Goal: Task Accomplishment & Management: Manage account settings

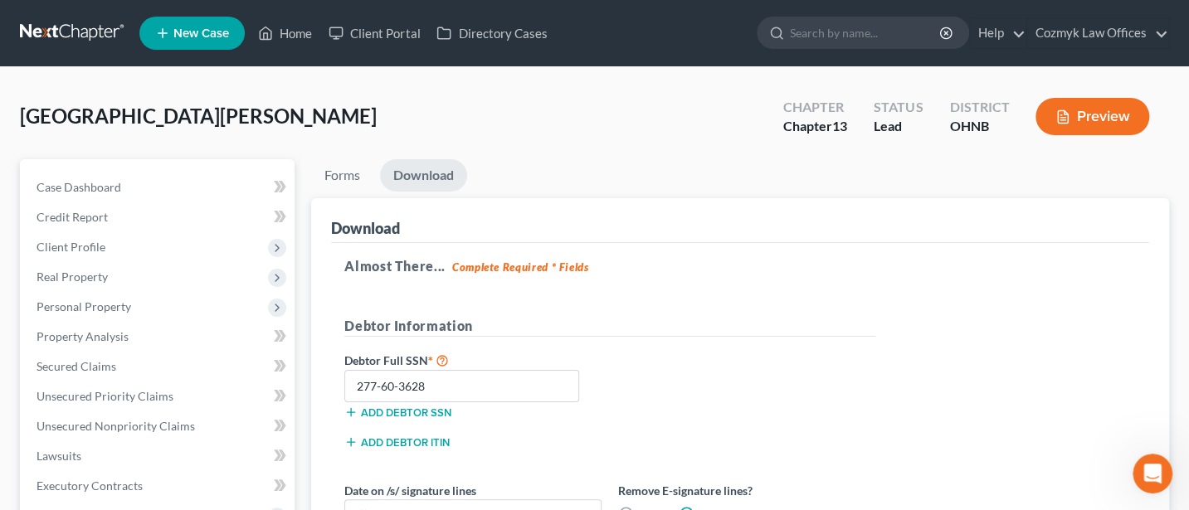
scroll to position [15, 0]
click at [292, 35] on link "Home" at bounding box center [285, 33] width 71 height 30
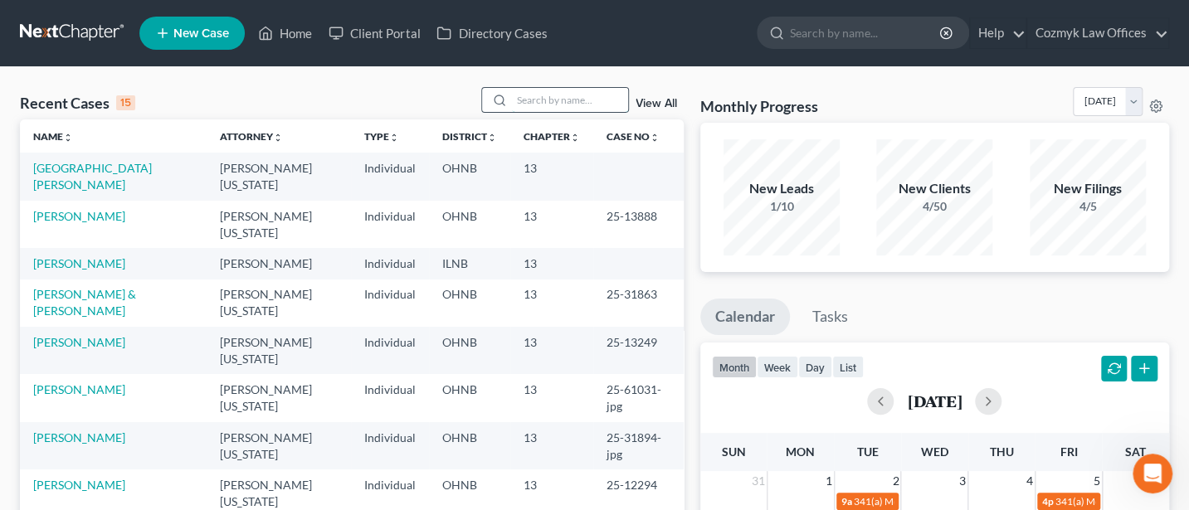
click at [540, 105] on input "search" at bounding box center [570, 100] width 116 height 24
type input "Klobusnik"
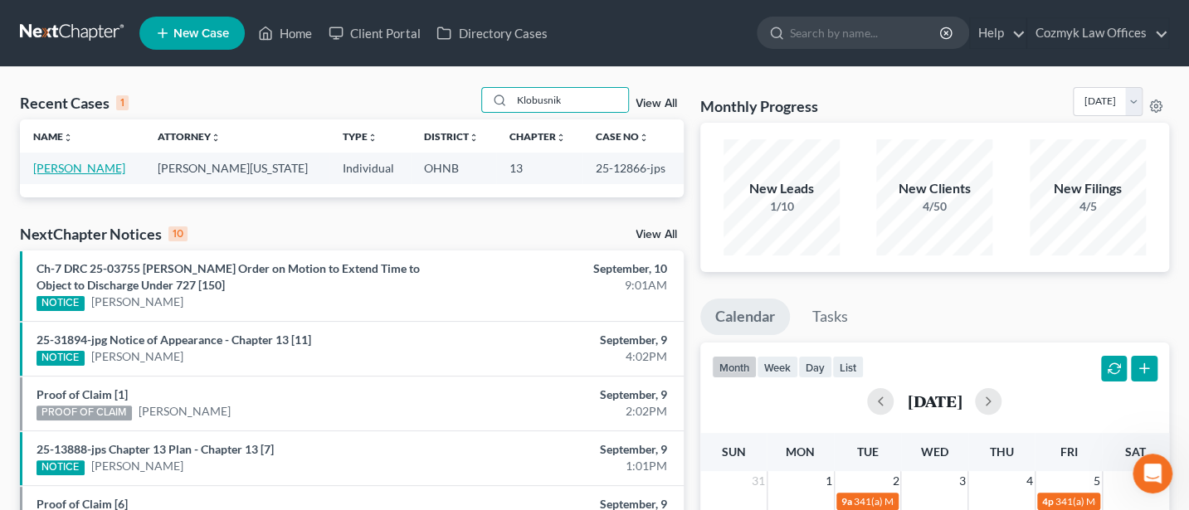
click at [90, 168] on link "[PERSON_NAME]" at bounding box center [79, 168] width 92 height 14
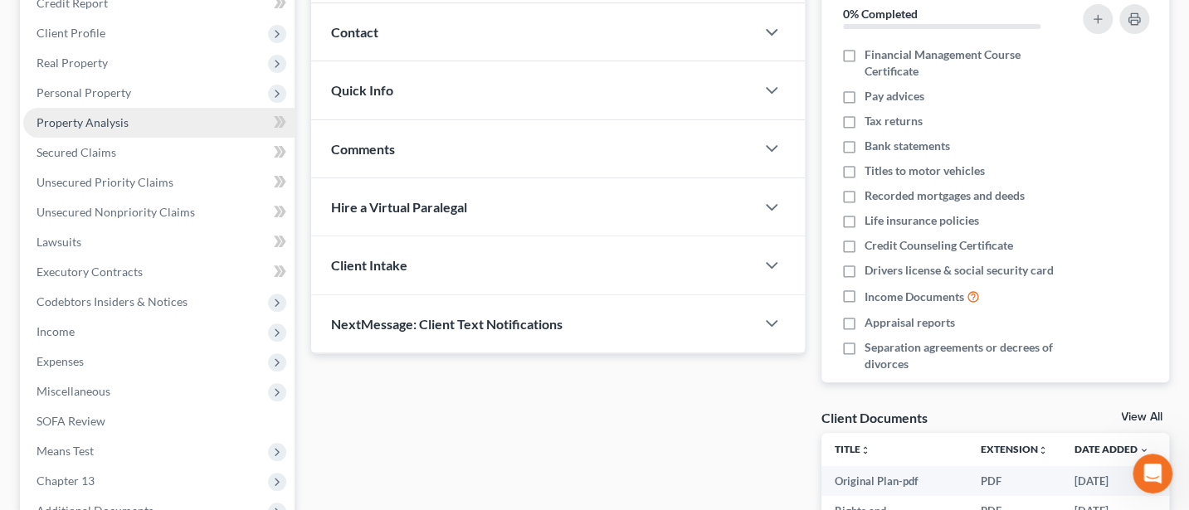
scroll to position [221, 0]
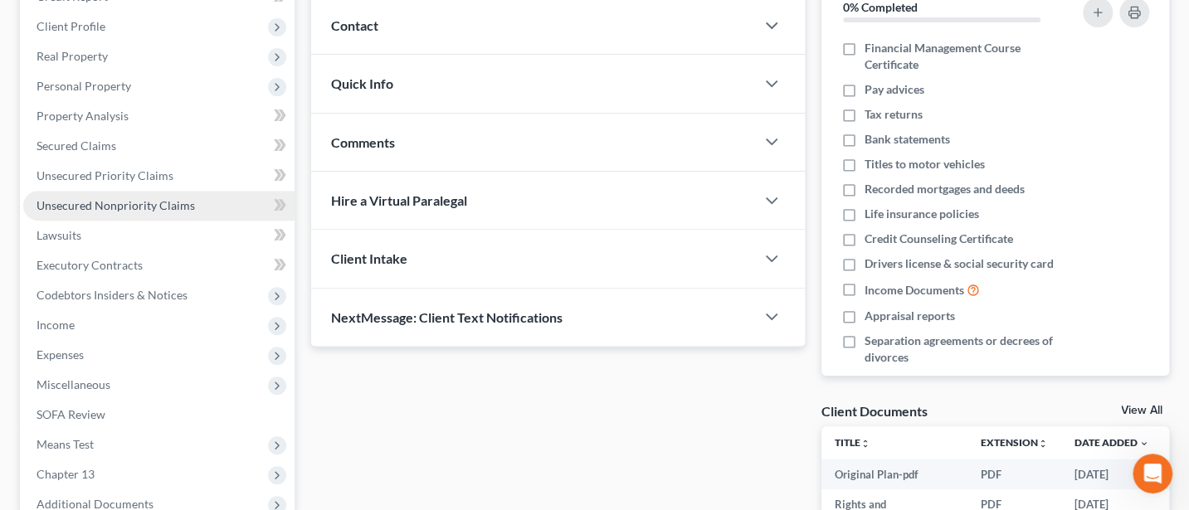
click at [81, 198] on span "Unsecured Nonpriority Claims" at bounding box center [116, 205] width 159 height 14
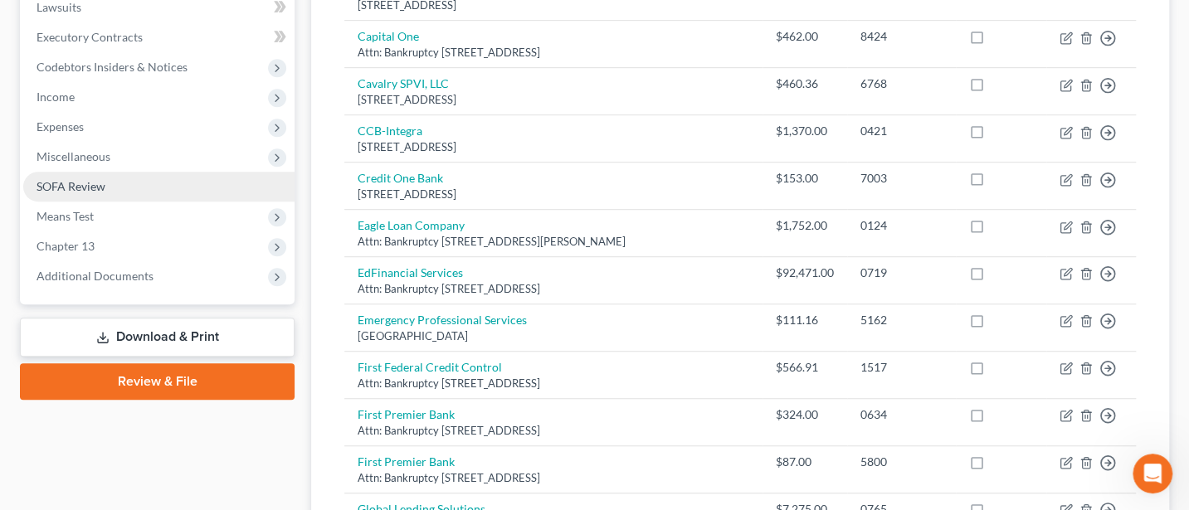
scroll to position [442, 0]
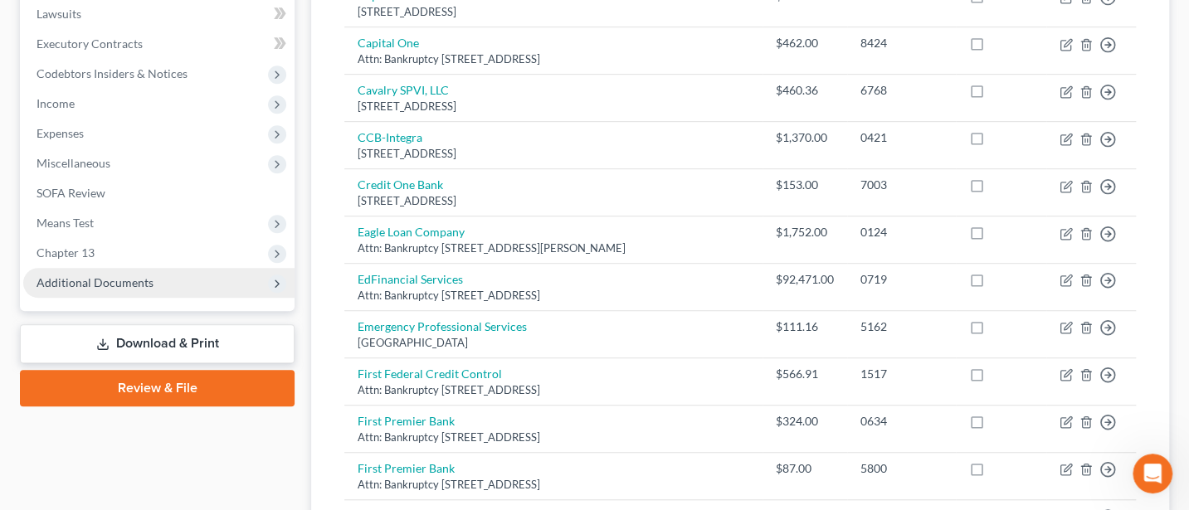
click at [101, 283] on span "Additional Documents" at bounding box center [95, 283] width 117 height 14
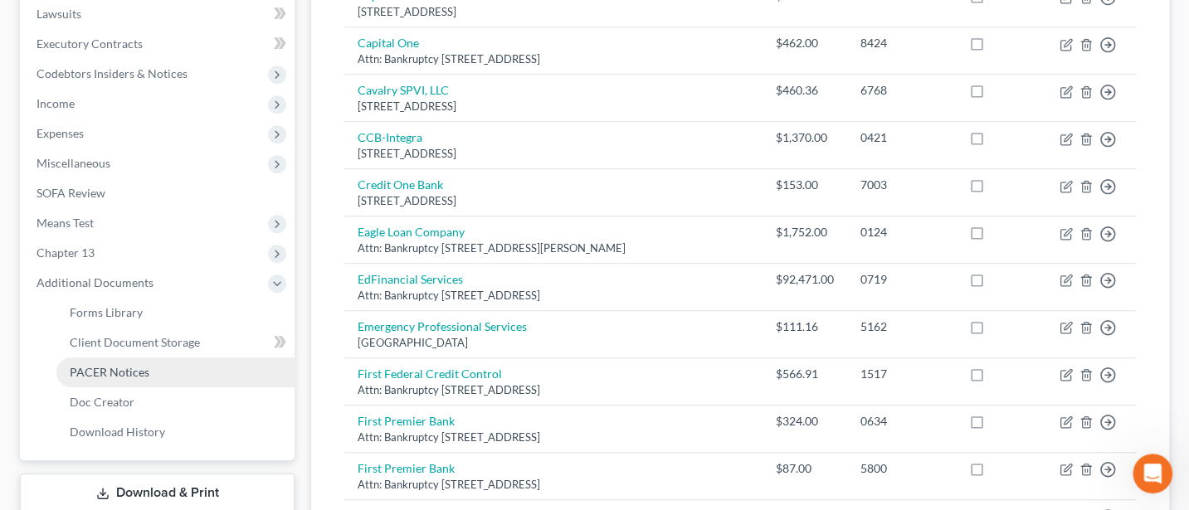
click at [95, 366] on span "PACER Notices" at bounding box center [110, 372] width 80 height 14
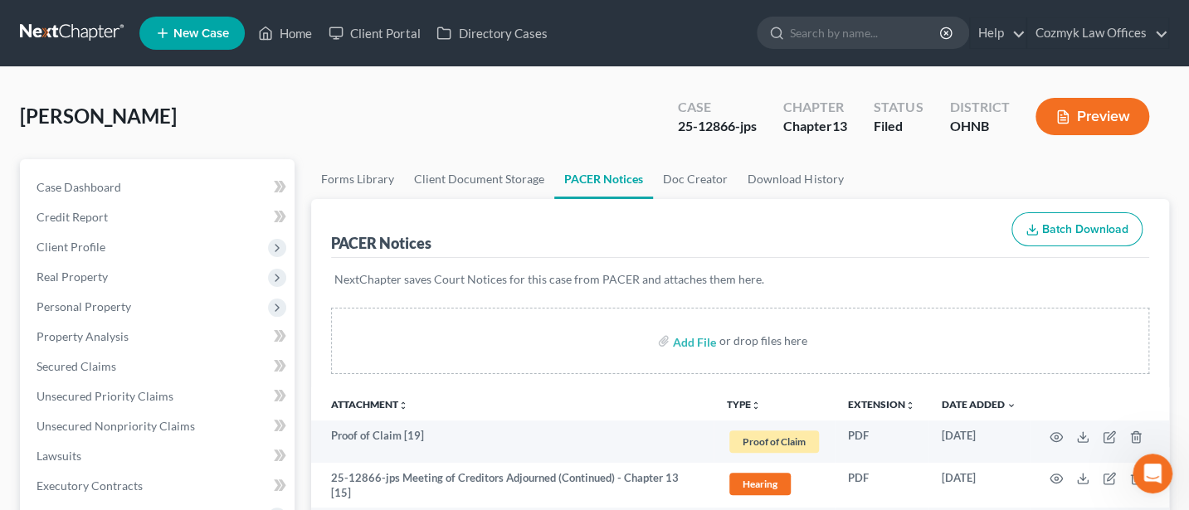
scroll to position [221, 0]
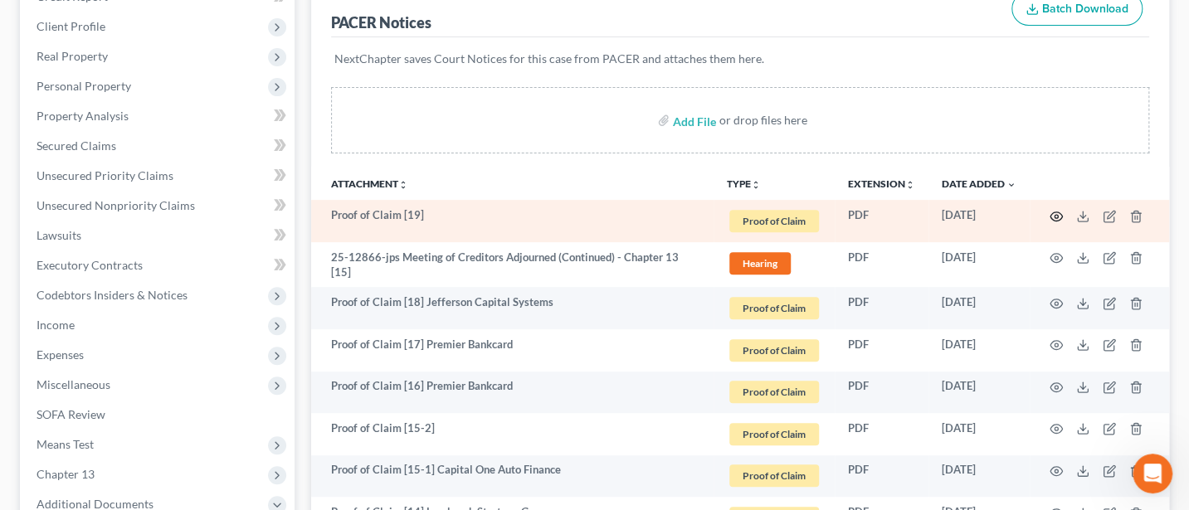
click at [1053, 214] on icon "button" at bounding box center [1056, 216] width 13 height 13
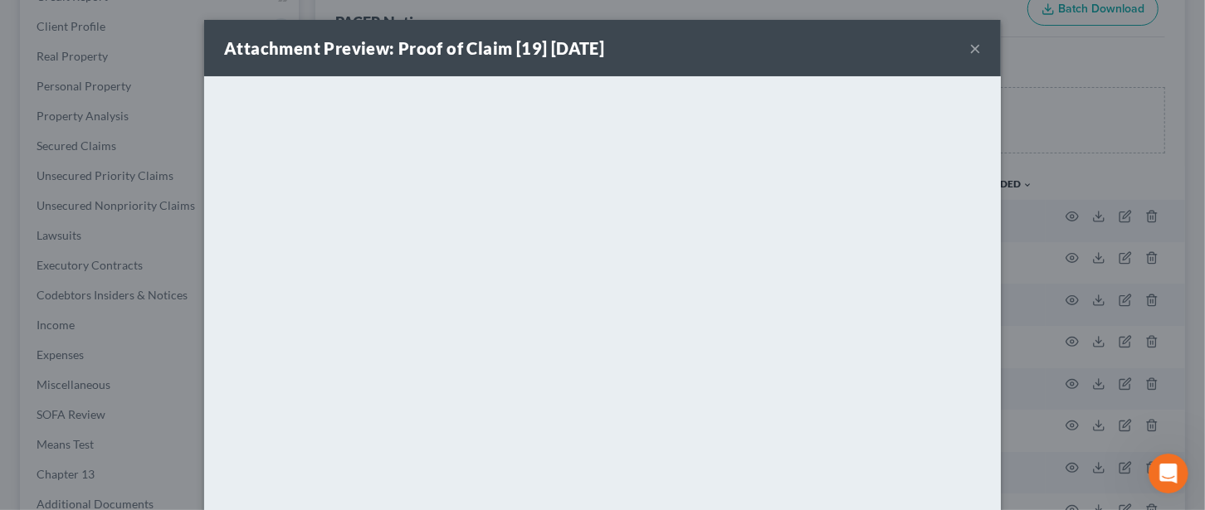
click at [969, 38] on button "×" at bounding box center [975, 48] width 12 height 20
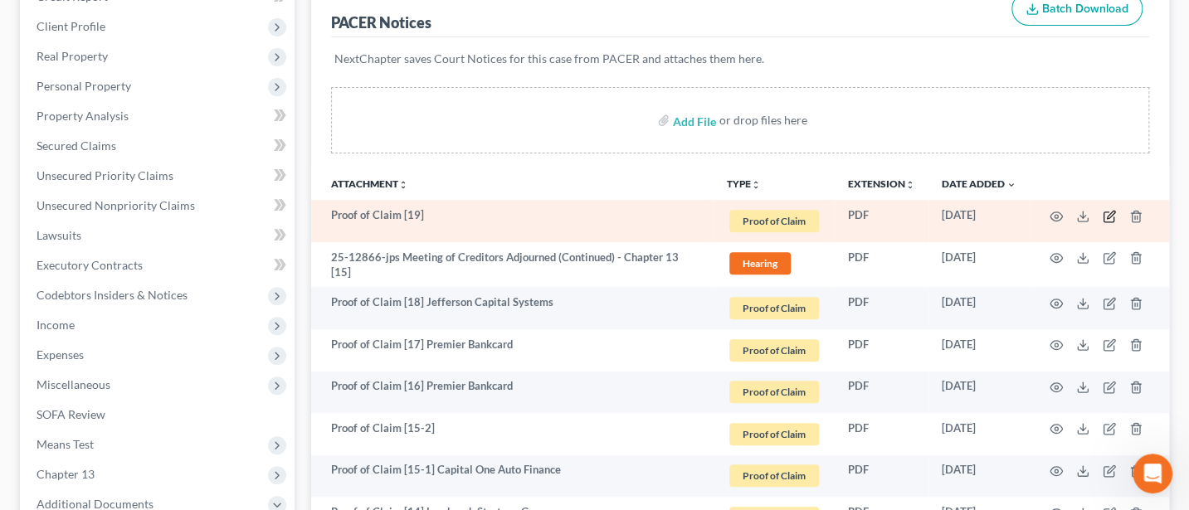
click at [1108, 215] on icon "button" at bounding box center [1109, 216] width 13 height 13
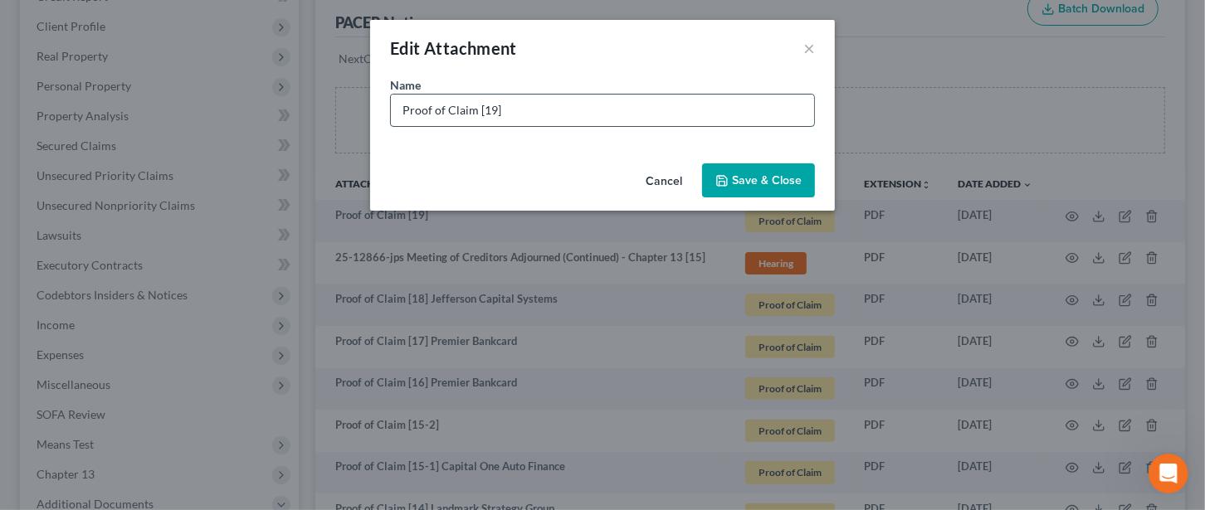
click at [570, 118] on input "Proof of Claim [19]" at bounding box center [602, 111] width 423 height 32
type input "Proof of Claim [19] [PERSON_NAME] [PERSON_NAME] Bank"
click at [779, 178] on span "Save & Close" at bounding box center [767, 180] width 70 height 14
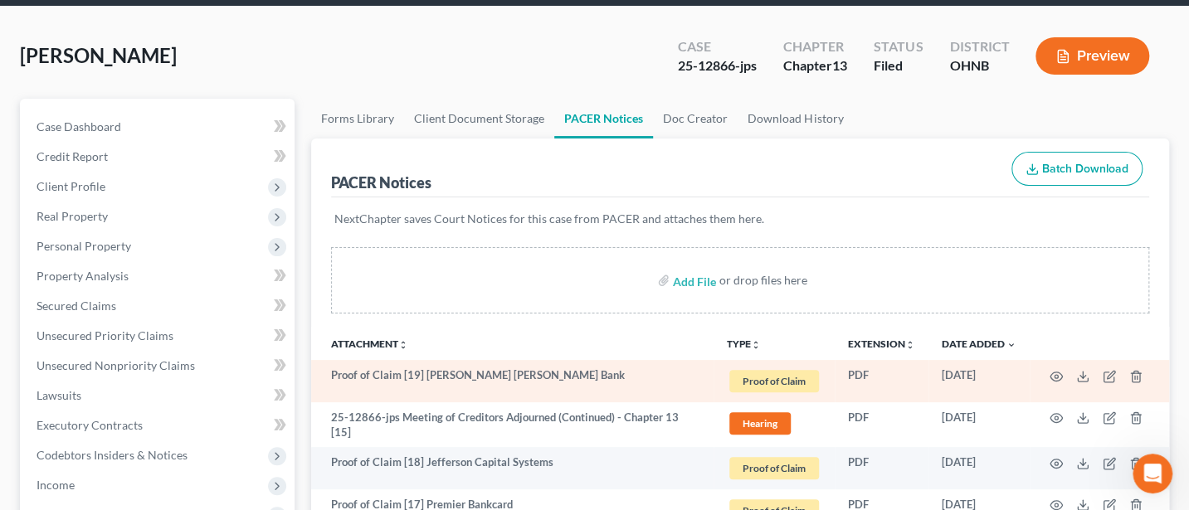
scroll to position [0, 0]
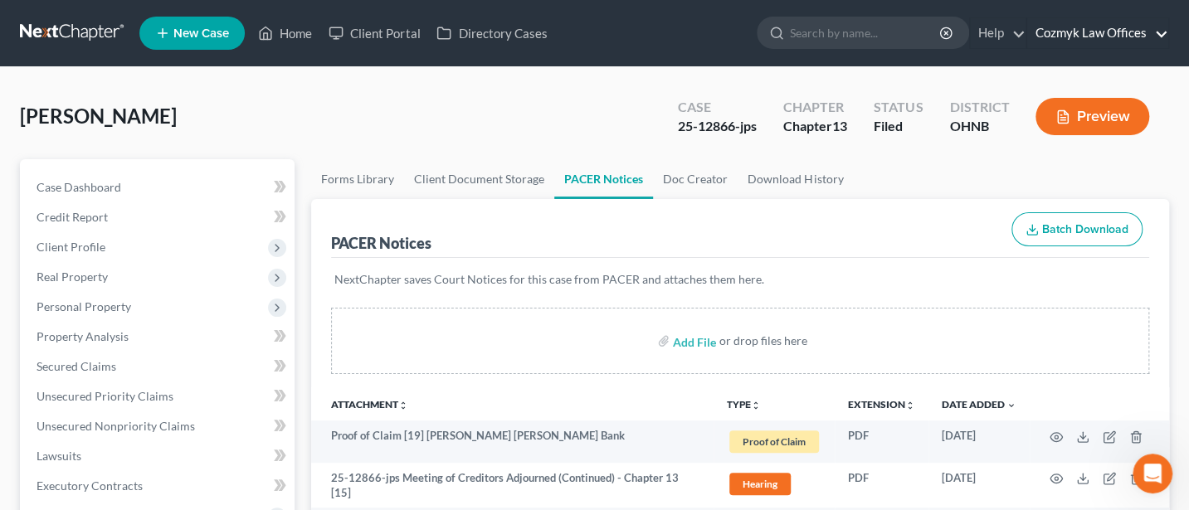
click at [1101, 36] on link "Cozmyk Law Offices" at bounding box center [1098, 33] width 141 height 30
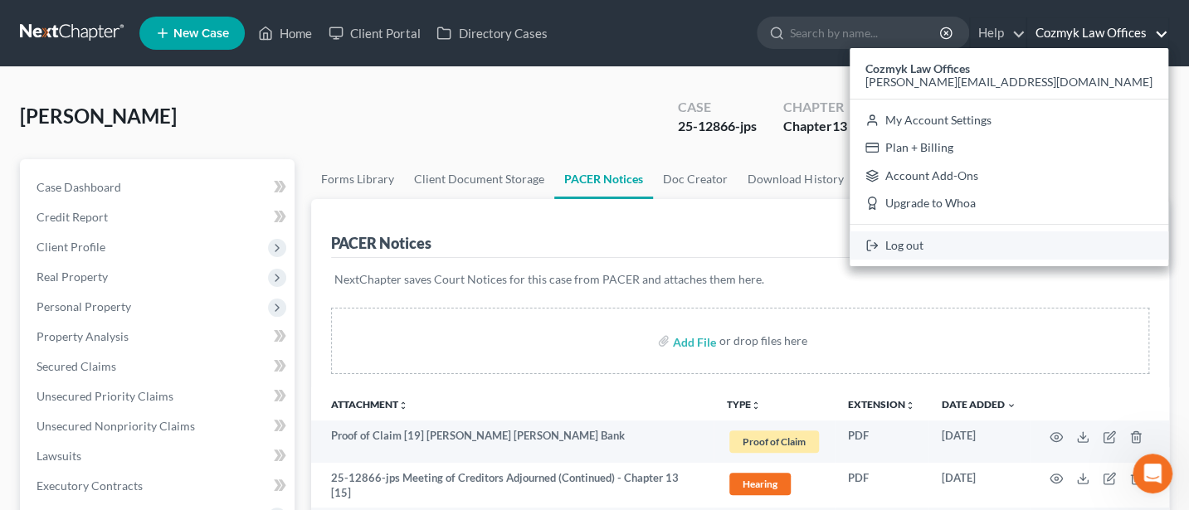
click at [1065, 244] on link "Log out" at bounding box center [1009, 246] width 319 height 28
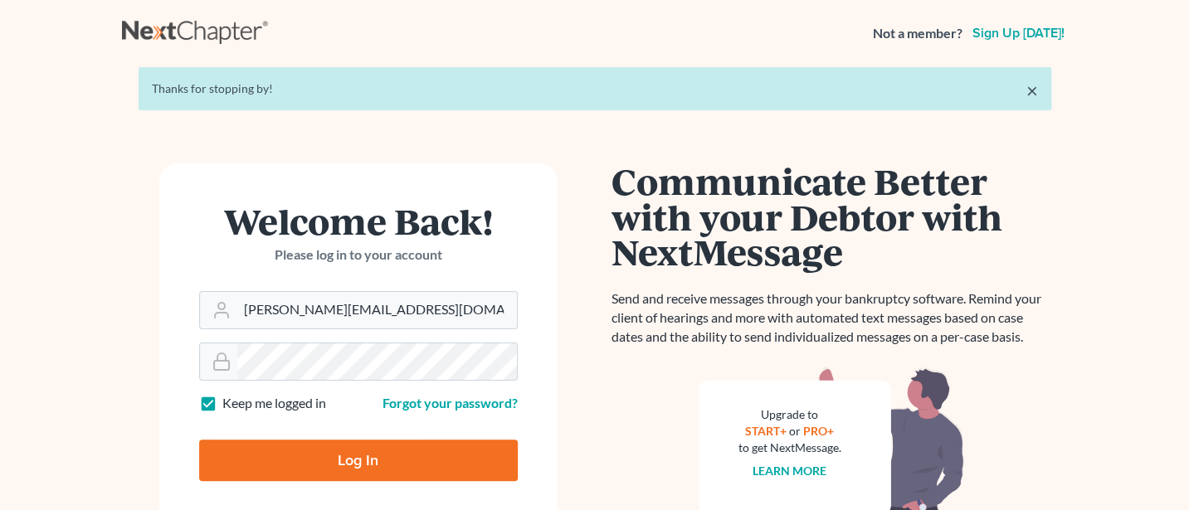
type input "[PERSON_NAME][EMAIL_ADDRESS][DOMAIN_NAME]"
click at [351, 449] on input "Log In" at bounding box center [358, 461] width 319 height 42
type input "Thinking..."
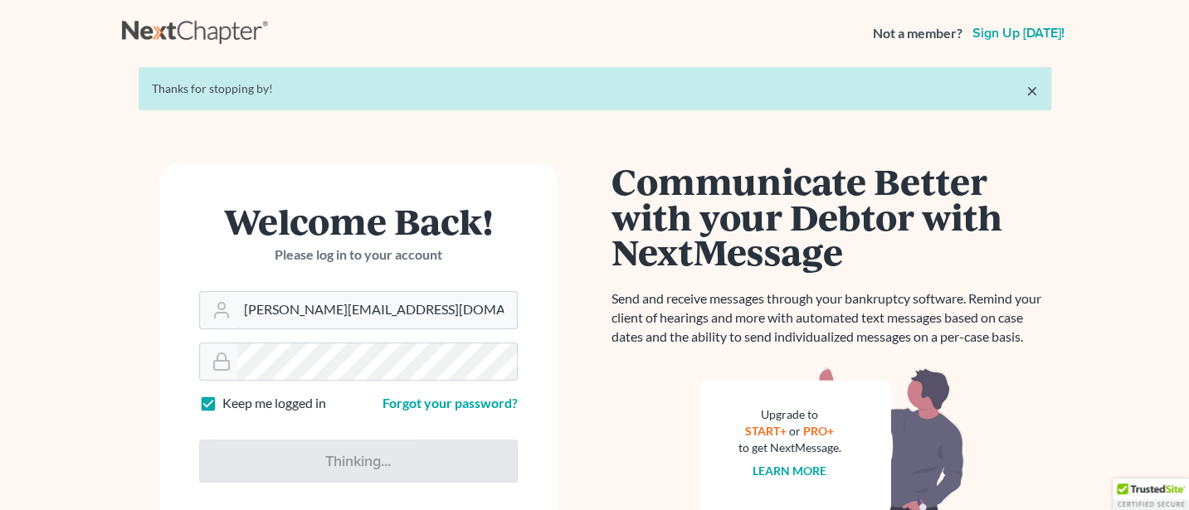
type input "Jann@cozmyklaw.com"
